Goal: Task Accomplishment & Management: Use online tool/utility

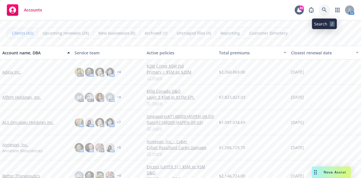
click at [325, 10] on icon at bounding box center [324, 9] width 5 height 5
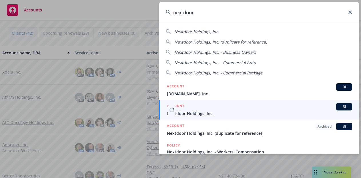
type input "nextdoor"
click at [204, 112] on span "Nextdoor Holdings, Inc." at bounding box center [259, 113] width 185 height 6
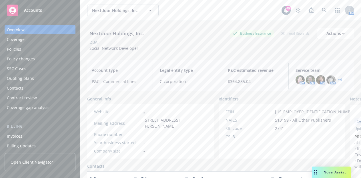
click at [28, 80] on div "Quoting plans" at bounding box center [20, 78] width 27 height 9
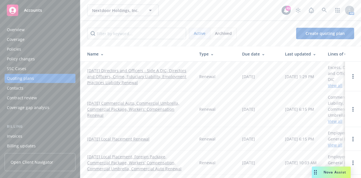
click at [154, 72] on link "[DATE] Directors and Officers - Side A DIC, Directors and Officers, Crime, Fidu…" at bounding box center [138, 77] width 103 height 18
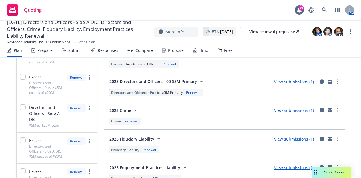
scroll to position [271, 0]
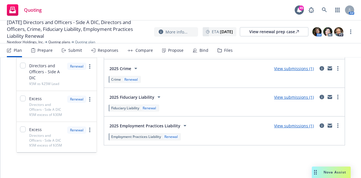
click at [135, 136] on span "Employment Practices Liability" at bounding box center [136, 136] width 50 height 5
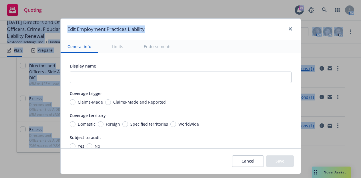
drag, startPoint x: 251, startPoint y: 27, endPoint x: 253, endPoint y: -2, distance: 28.7
click at [253, 0] on html "Quoting 49 AM 11/05/25 Directors and Officers - Side A DIC, Directors and Offic…" at bounding box center [180, 89] width 361 height 178
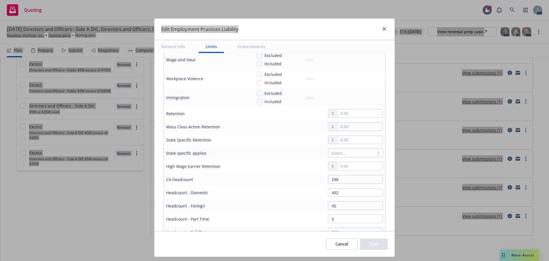
scroll to position [229, 0]
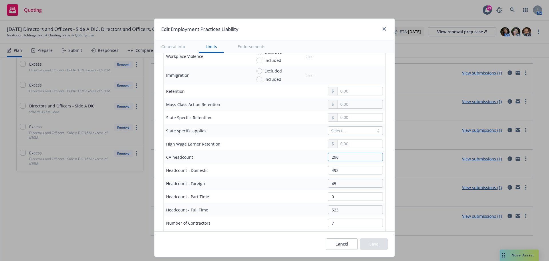
drag, startPoint x: 341, startPoint y: 155, endPoint x: 324, endPoint y: 155, distance: 16.9
click at [328, 155] on input "296" at bounding box center [355, 156] width 55 height 9
type input "259"
drag, startPoint x: 342, startPoint y: 172, endPoint x: 314, endPoint y: 170, distance: 28.6
click at [314, 170] on div "492" at bounding box center [317, 170] width 131 height 9
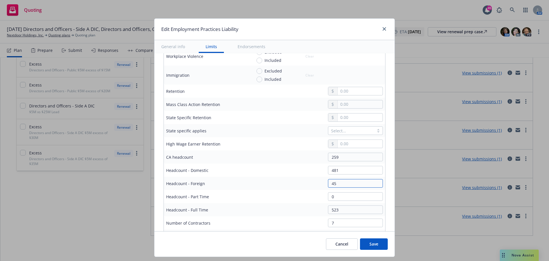
drag, startPoint x: 335, startPoint y: 182, endPoint x: 327, endPoint y: 184, distance: 8.3
click at [328, 178] on input "45" at bounding box center [355, 183] width 55 height 9
drag, startPoint x: 334, startPoint y: 168, endPoint x: 322, endPoint y: 168, distance: 12.3
click at [324, 168] on div "481" at bounding box center [353, 170] width 59 height 9
type input "447"
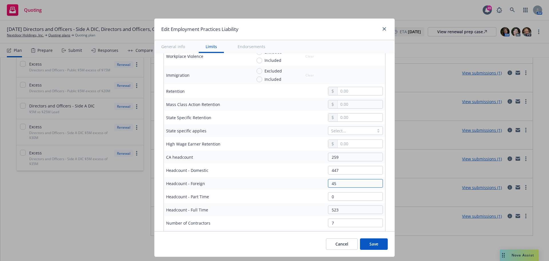
drag, startPoint x: 335, startPoint y: 182, endPoint x: 320, endPoint y: 183, distance: 15.5
click at [324, 178] on div "45" at bounding box center [353, 183] width 59 height 9
type input "34"
drag, startPoint x: 337, startPoint y: 210, endPoint x: 323, endPoint y: 210, distance: 14.3
click at [328, 178] on input "523" at bounding box center [355, 209] width 55 height 9
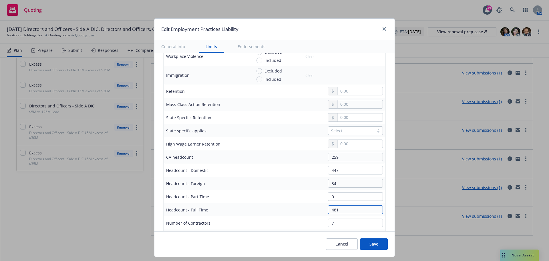
type input "481"
drag, startPoint x: 335, startPoint y: 219, endPoint x: 325, endPoint y: 220, distance: 10.3
click at [328, 178] on input "7" at bounding box center [355, 222] width 55 height 9
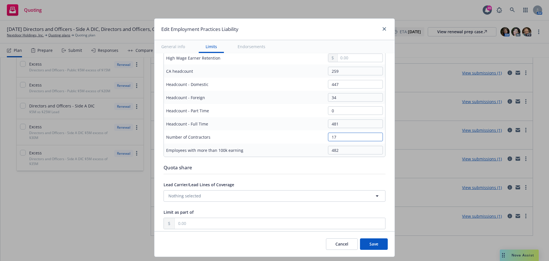
type input "17"
drag, startPoint x: 346, startPoint y: 151, endPoint x: 304, endPoint y: 146, distance: 42.4
click at [304, 146] on div "482" at bounding box center [317, 150] width 131 height 9
click at [361, 178] on button "Save" at bounding box center [374, 243] width 28 height 11
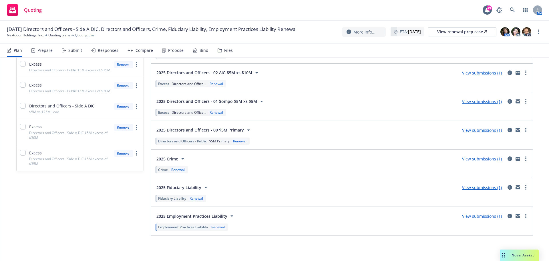
click at [182, 178] on span "Fiduciary Liability" at bounding box center [172, 198] width 28 height 5
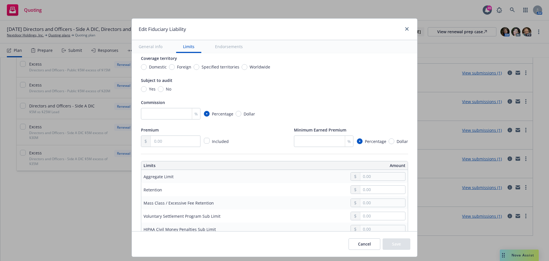
scroll to position [172, 0]
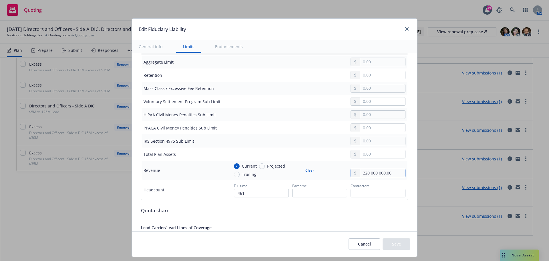
drag, startPoint x: 359, startPoint y: 173, endPoint x: 422, endPoint y: 181, distance: 63.4
click at [361, 178] on div "Edit Fiduciary Liability General info Limits Endorsements Display name Coverage…" at bounding box center [274, 130] width 549 height 261
type input "72,915,139.75"
drag, startPoint x: 259, startPoint y: 193, endPoint x: 212, endPoint y: 189, distance: 47.7
click at [212, 178] on tr "Headcount Full time 461 Part time Contractors" at bounding box center [274, 189] width 267 height 20
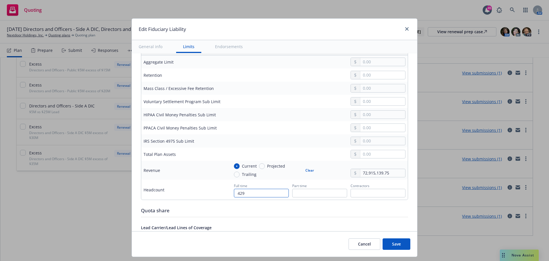
type input "429"
click at [361, 178] on button "Save" at bounding box center [397, 243] width 28 height 11
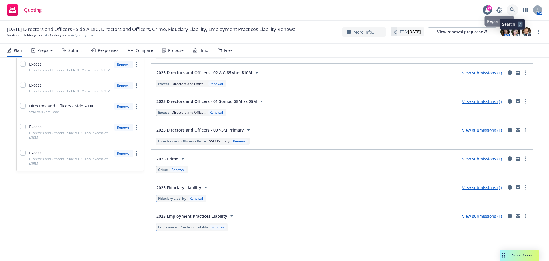
click at [361, 7] on link at bounding box center [512, 9] width 11 height 11
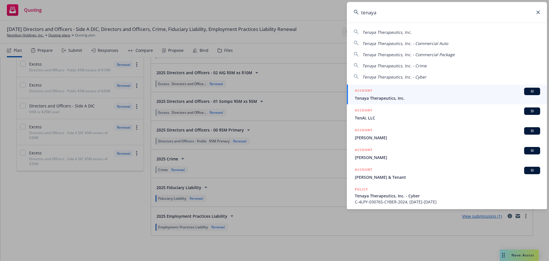
type input "tenaya"
click at [361, 96] on span "Tenaya Therapeutics, Inc." at bounding box center [447, 98] width 185 height 6
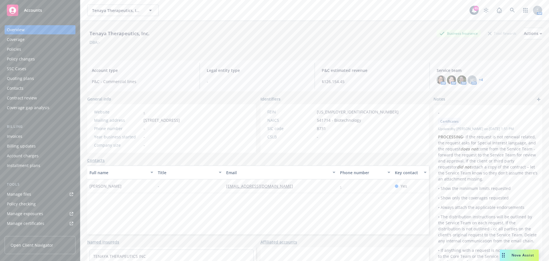
click at [28, 77] on div "Quoting plans" at bounding box center [20, 78] width 27 height 9
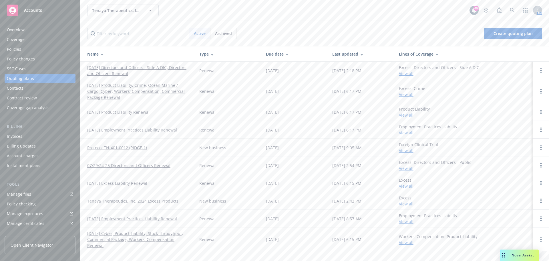
click at [143, 128] on link "[DATE] Employment Practices Liability Renewal" at bounding box center [132, 130] width 90 height 6
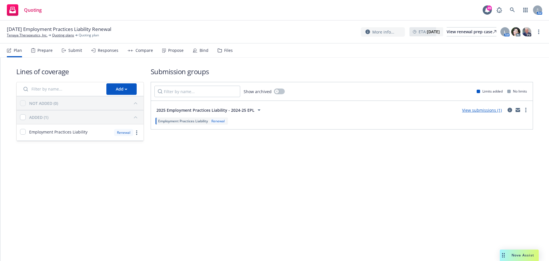
click at [195, 120] on span "Employment Practices Liability" at bounding box center [183, 120] width 50 height 5
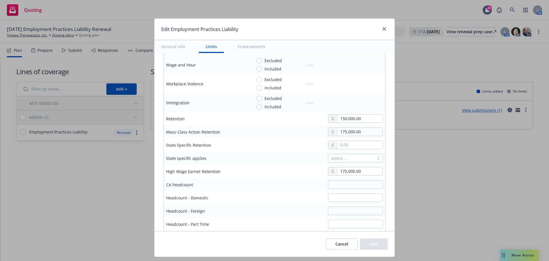
scroll to position [315, 0]
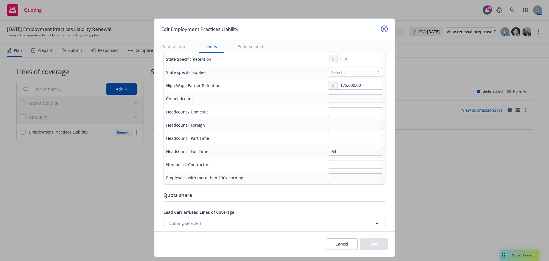
click at [385, 29] on icon "close" at bounding box center [384, 28] width 3 height 3
